Goal: Information Seeking & Learning: Learn about a topic

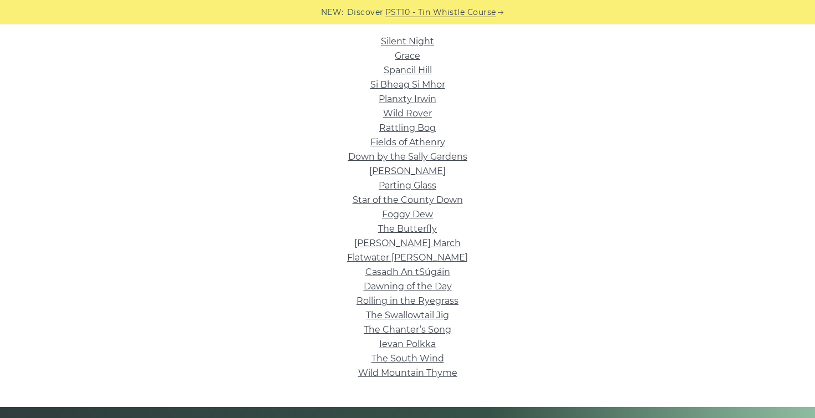
scroll to position [286, 0]
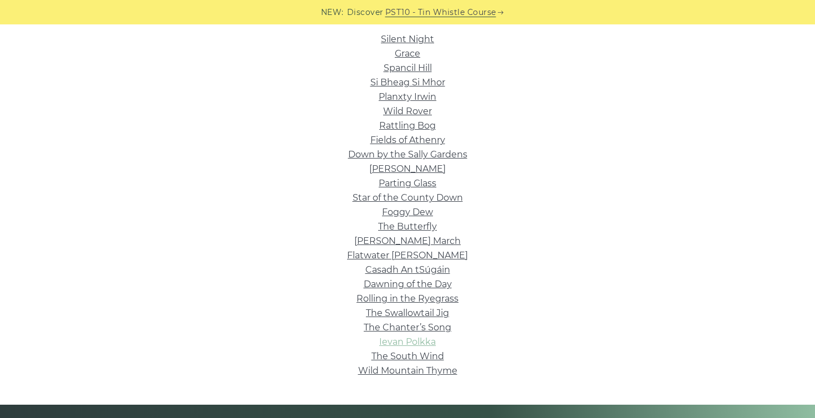
click at [432, 345] on link "Ievan Polkka" at bounding box center [407, 342] width 57 height 11
click at [425, 113] on link "Wild Rover" at bounding box center [407, 111] width 49 height 11
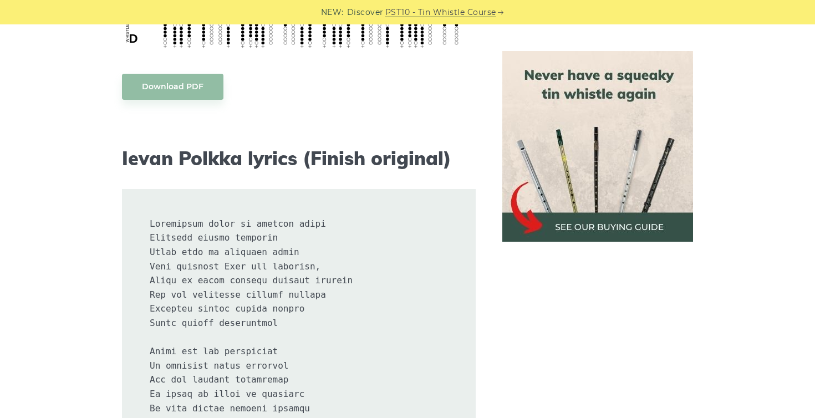
scroll to position [527, 0]
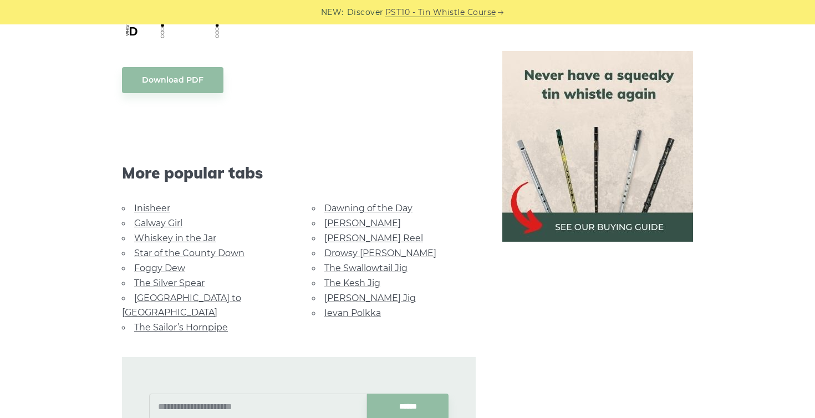
scroll to position [999, 0]
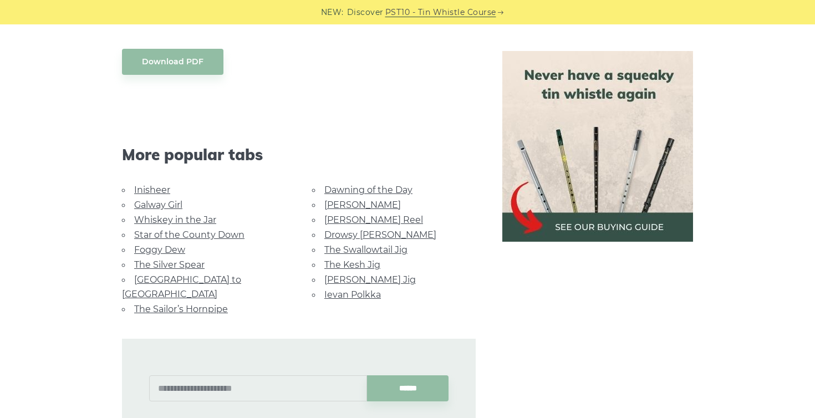
click at [210, 280] on link "Rocky Road to Dublin" at bounding box center [181, 286] width 119 height 25
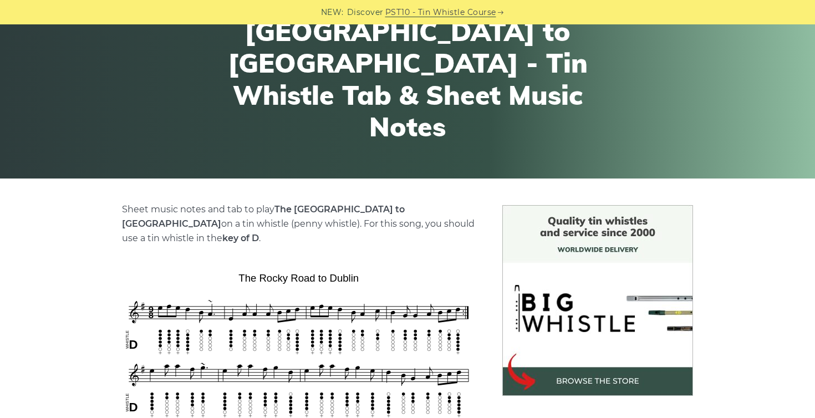
scroll to position [230, 0]
